Goal: Navigation & Orientation: Find specific page/section

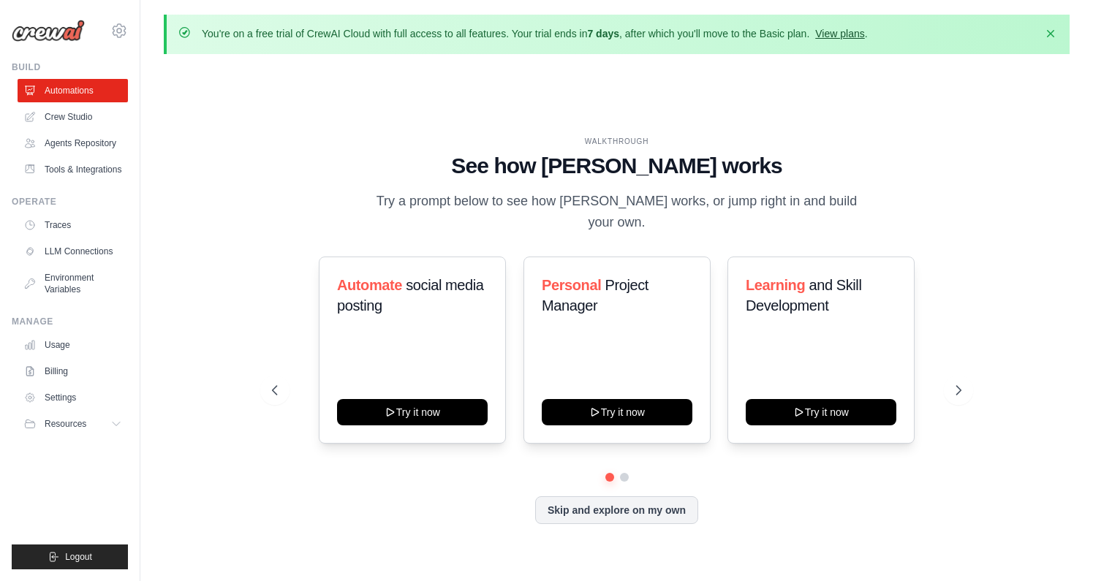
click at [834, 31] on link "View plans" at bounding box center [839, 34] width 49 height 12
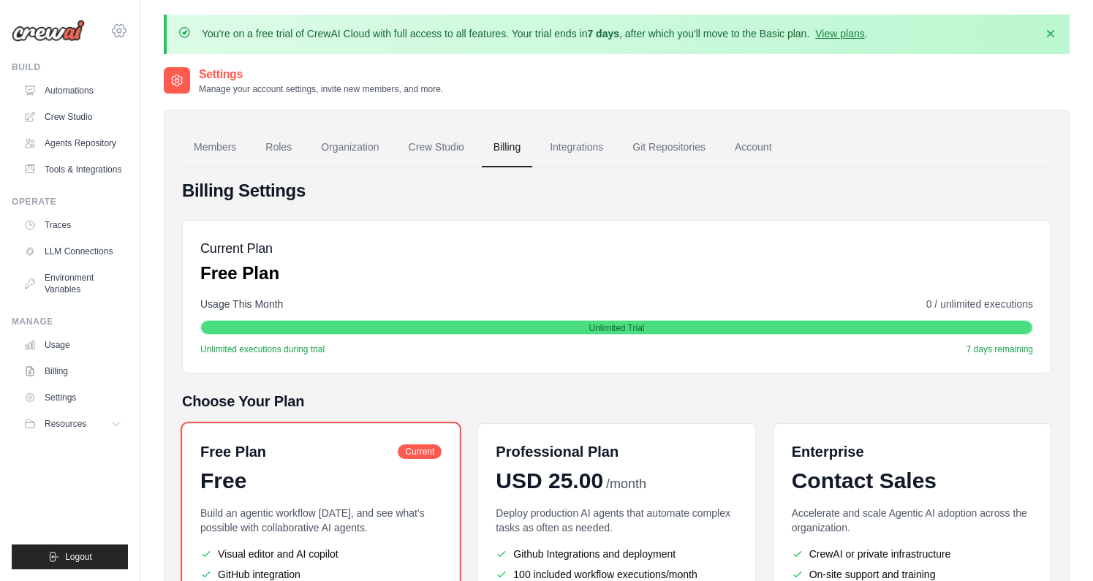
click at [121, 33] on icon at bounding box center [119, 31] width 4 height 4
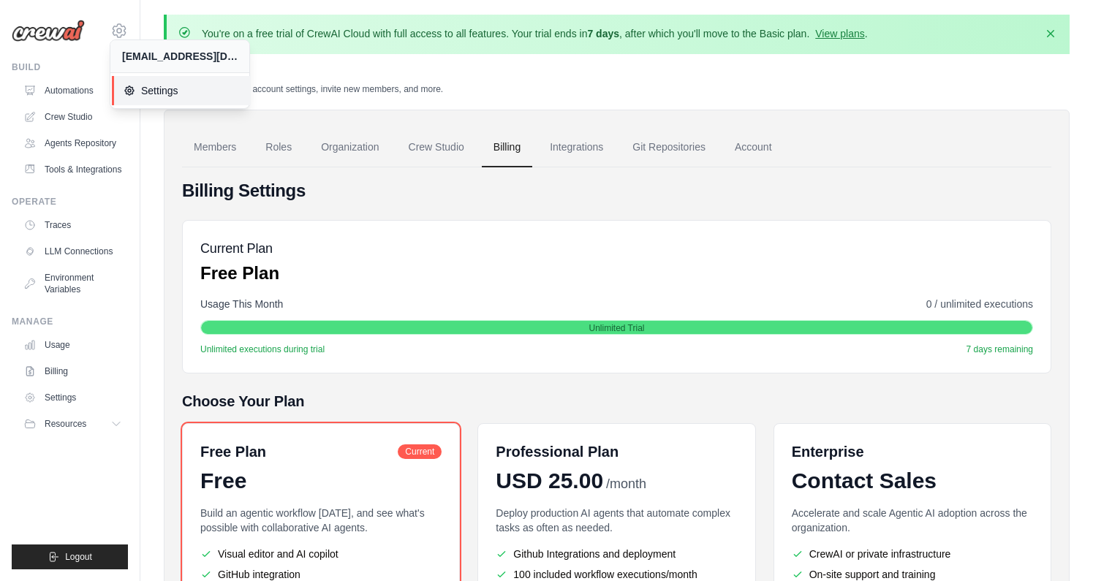
click at [143, 92] on span "Settings" at bounding box center [181, 90] width 115 height 15
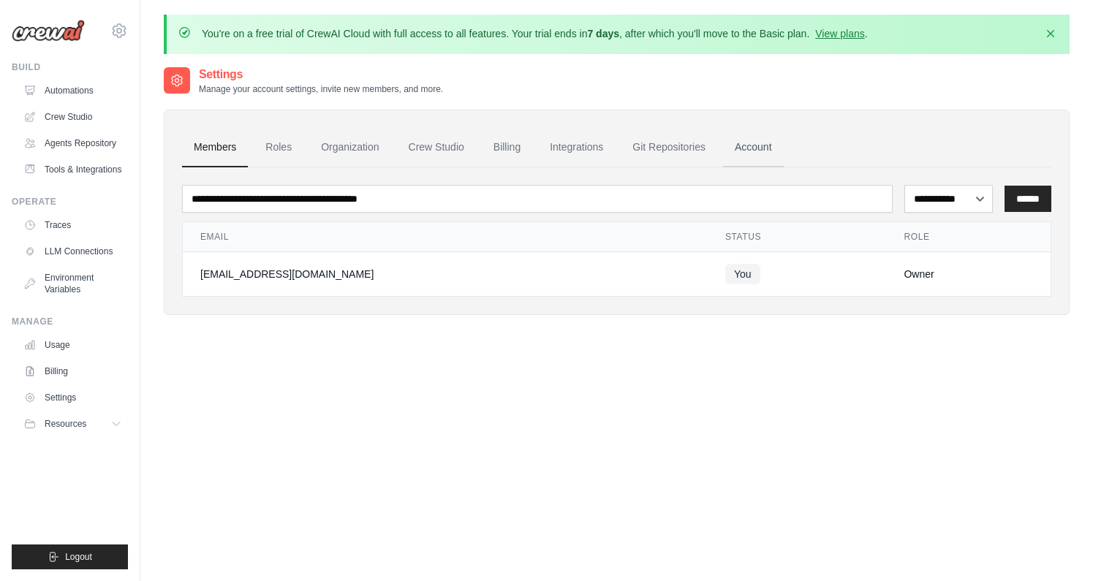
click at [755, 152] on link "Account" at bounding box center [753, 147] width 61 height 39
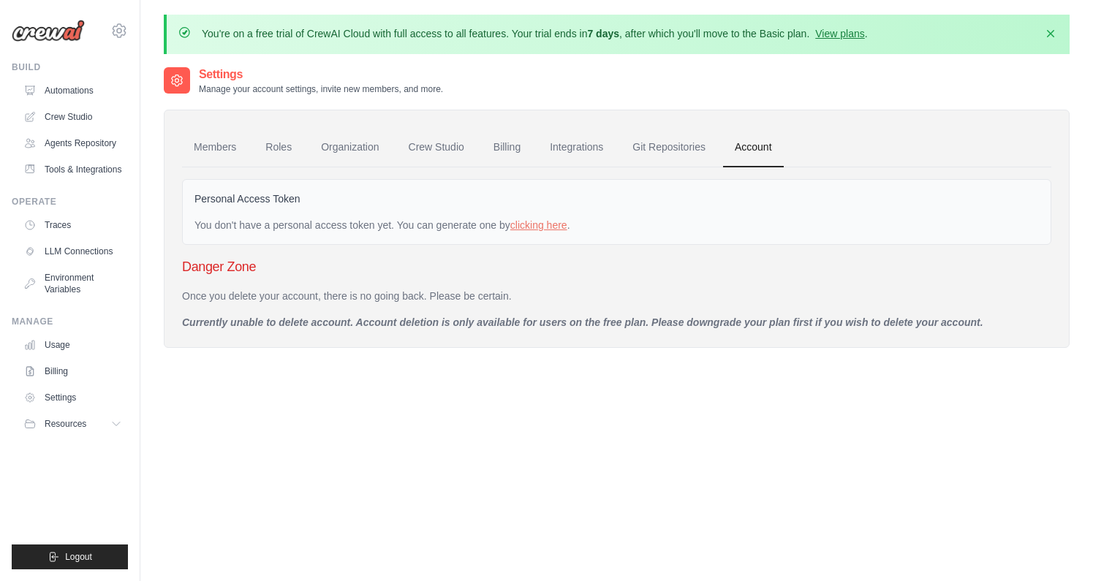
click at [593, 319] on p "Currently unable to delete account. Account deletion is only available for user…" at bounding box center [616, 322] width 869 height 15
click at [56, 373] on link "Billing" at bounding box center [74, 371] width 110 height 23
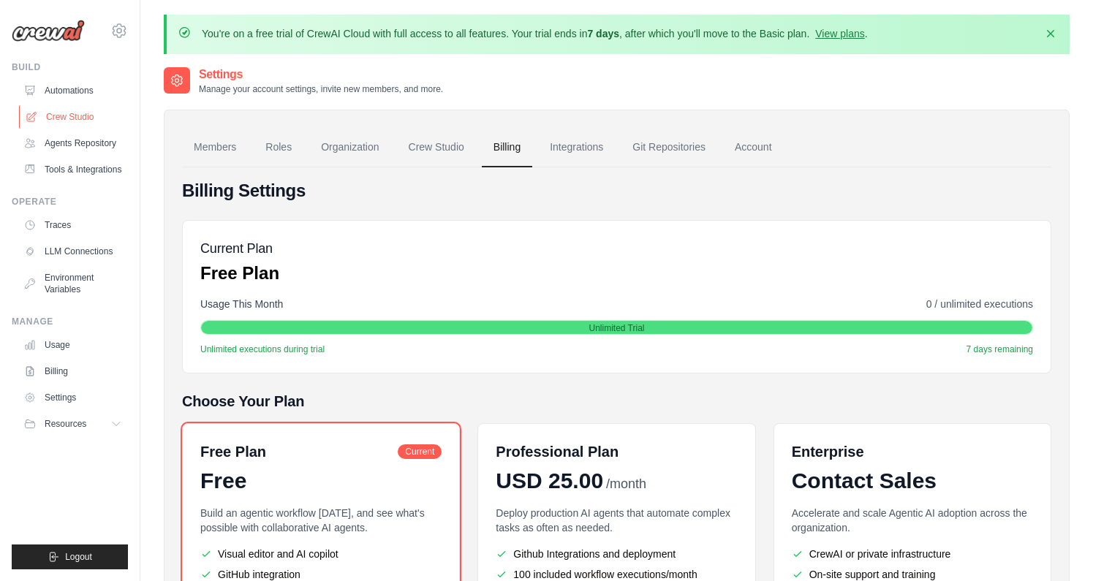
click at [71, 115] on link "Crew Studio" at bounding box center [74, 116] width 110 height 23
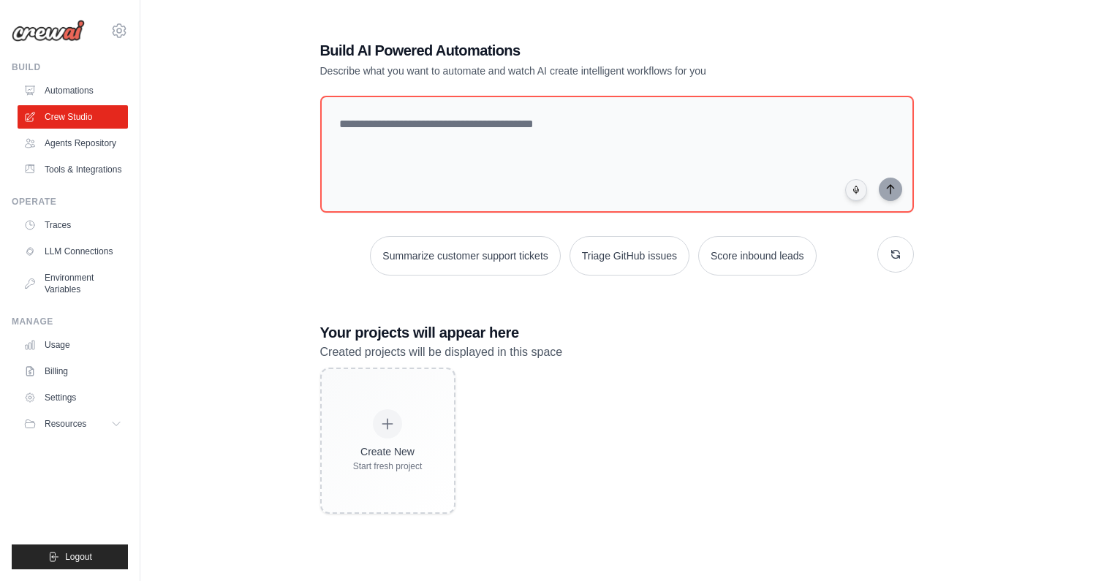
scroll to position [72, 0]
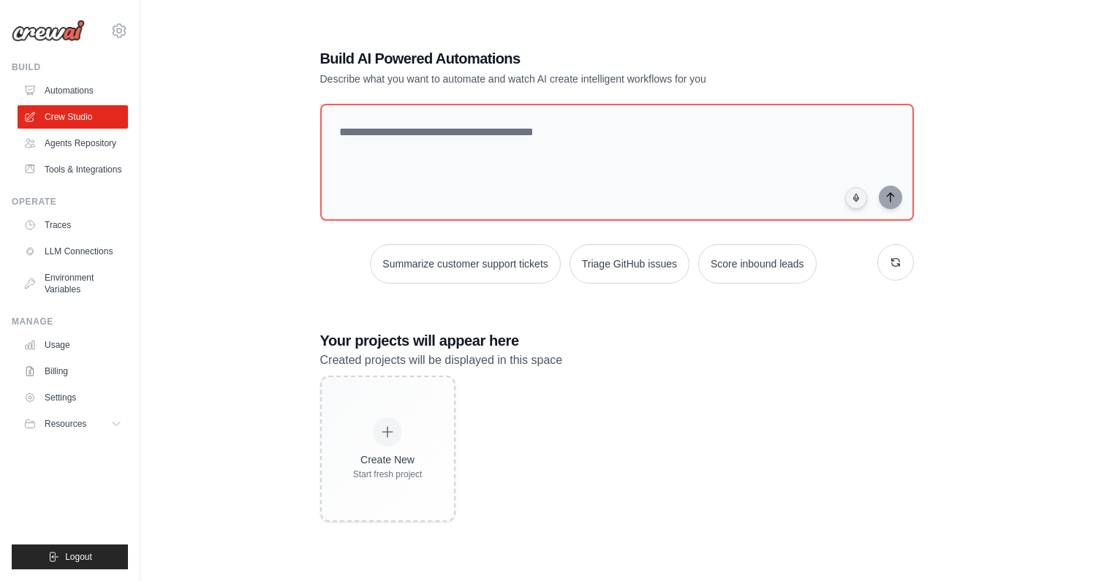
click at [46, 28] on img at bounding box center [48, 31] width 73 height 22
click at [42, 39] on img at bounding box center [48, 31] width 73 height 22
